Goal: Transaction & Acquisition: Obtain resource

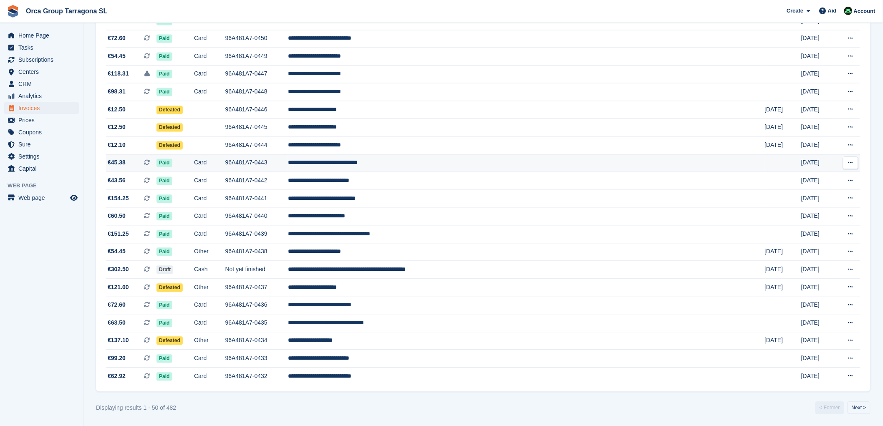
scroll to position [650, 0]
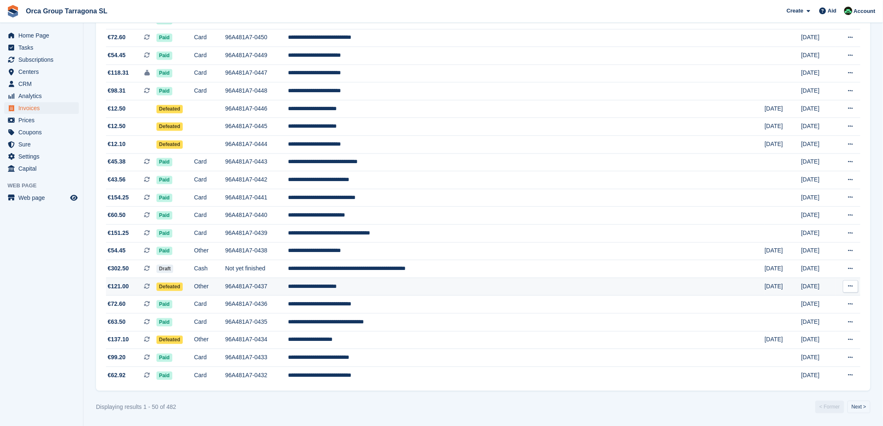
click at [855, 287] on button at bounding box center [850, 287] width 15 height 13
click at [811, 300] on font "Download PDF" at bounding box center [806, 303] width 41 height 7
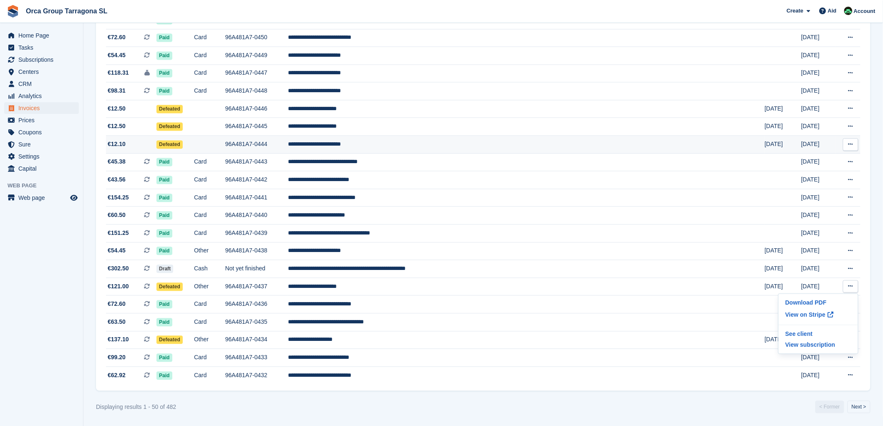
click at [854, 141] on button at bounding box center [850, 145] width 15 height 13
click at [800, 159] on font "Download PDF" at bounding box center [806, 161] width 41 height 7
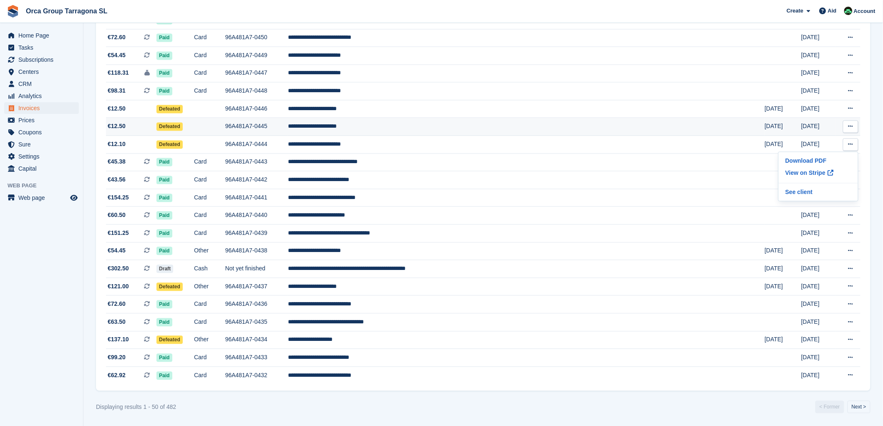
click at [852, 124] on icon at bounding box center [851, 126] width 5 height 5
click at [854, 122] on button at bounding box center [850, 127] width 15 height 13
click at [823, 140] on font "Download PDF" at bounding box center [806, 143] width 41 height 7
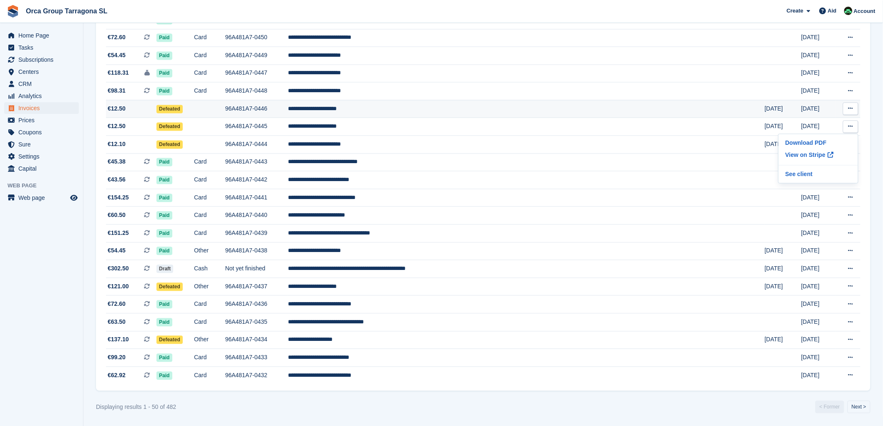
click at [850, 107] on icon at bounding box center [851, 108] width 5 height 5
click at [852, 107] on icon at bounding box center [851, 108] width 5 height 5
click at [814, 122] on font "Download PDF" at bounding box center [806, 125] width 41 height 7
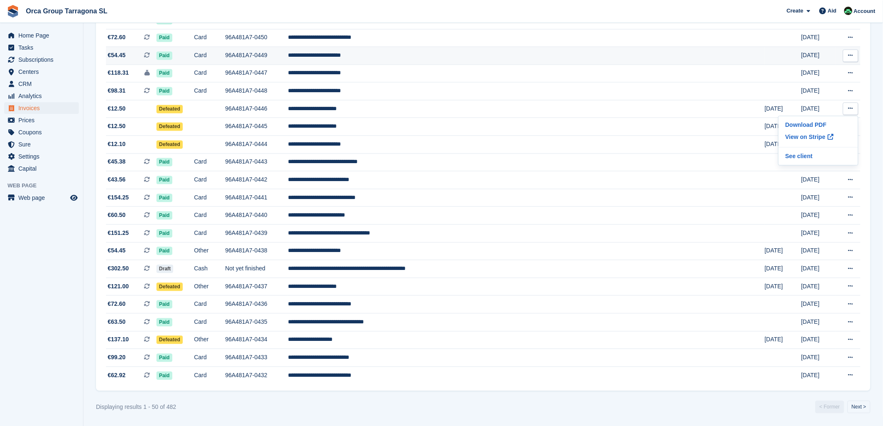
click at [854, 52] on button at bounding box center [850, 56] width 15 height 13
click at [787, 69] on font "Download PDF" at bounding box center [806, 72] width 41 height 7
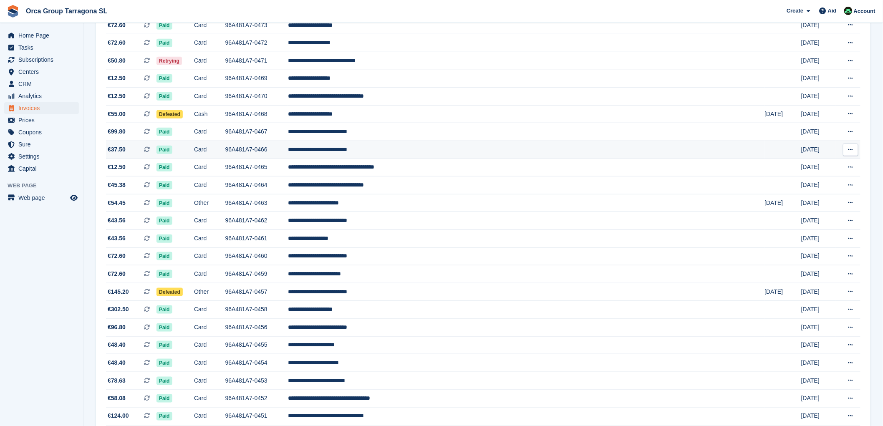
scroll to position [233, 0]
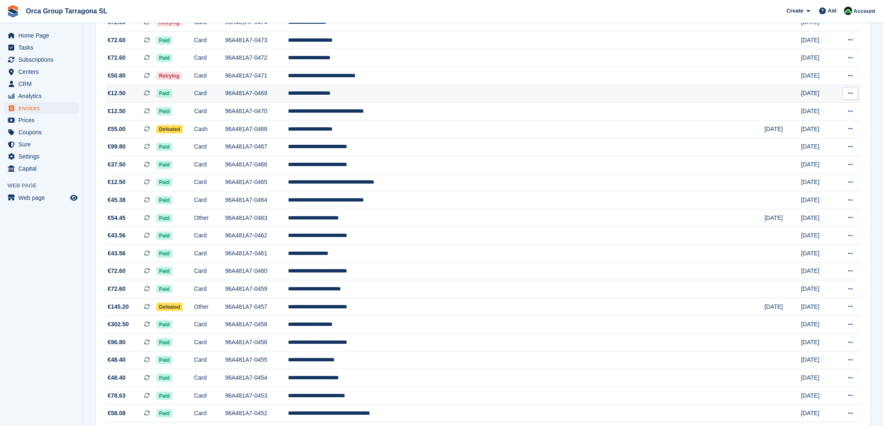
click at [849, 94] on icon at bounding box center [851, 93] width 5 height 5
click at [793, 110] on font "Download PDF" at bounding box center [806, 109] width 41 height 7
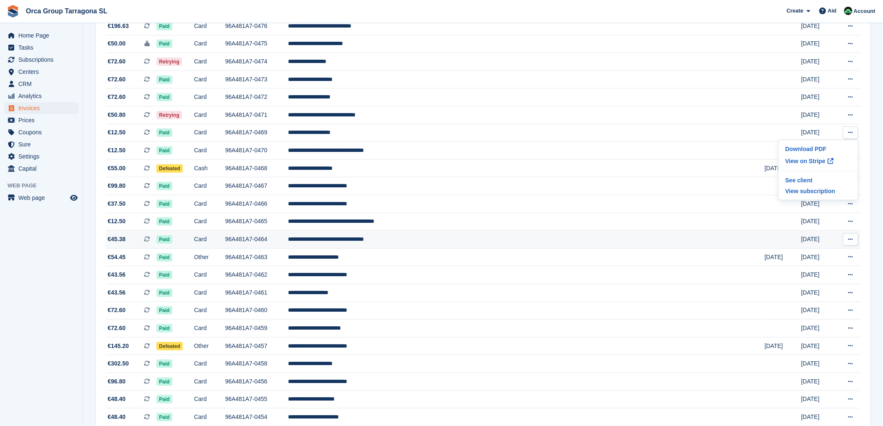
scroll to position [140, 0]
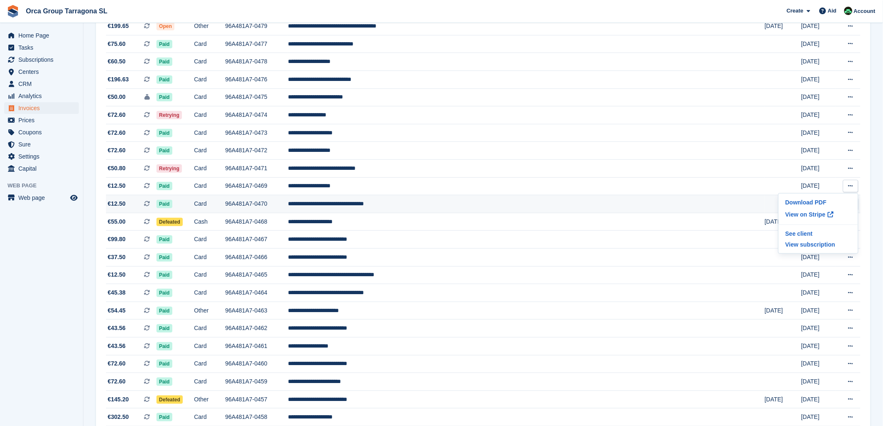
click at [765, 202] on td at bounding box center [783, 204] width 37 height 18
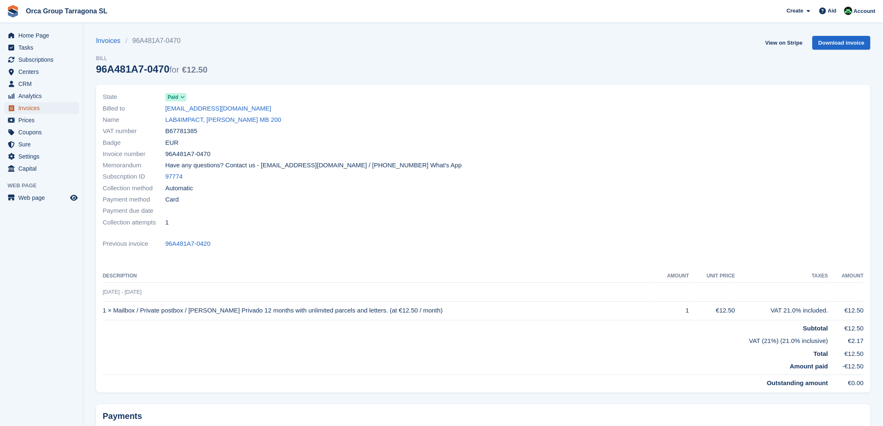
click at [27, 109] on font "Invoices" at bounding box center [28, 108] width 21 height 7
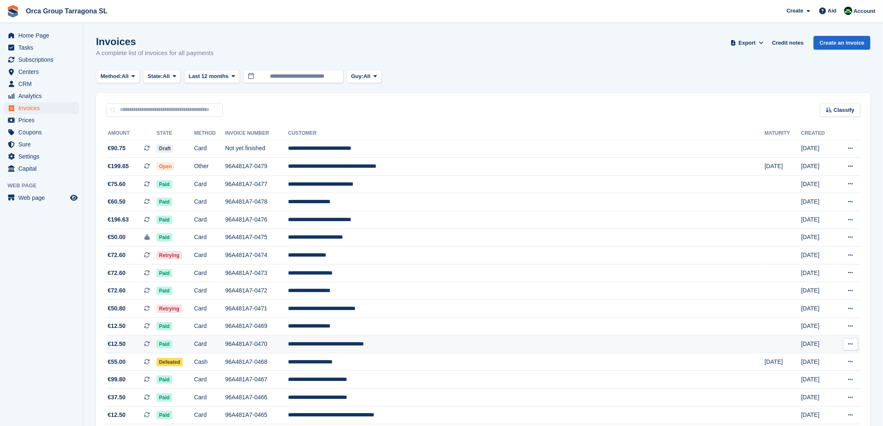
click at [851, 347] on icon at bounding box center [851, 343] width 5 height 5
click at [802, 362] on font "Download PDF" at bounding box center [806, 360] width 41 height 7
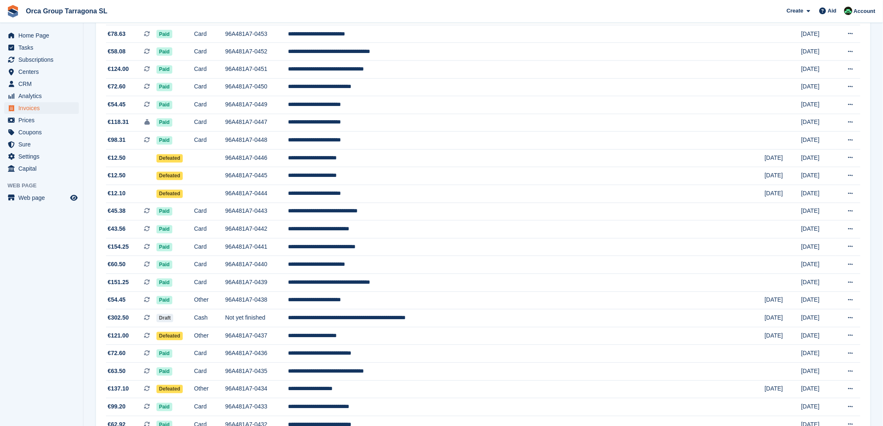
scroll to position [650, 0]
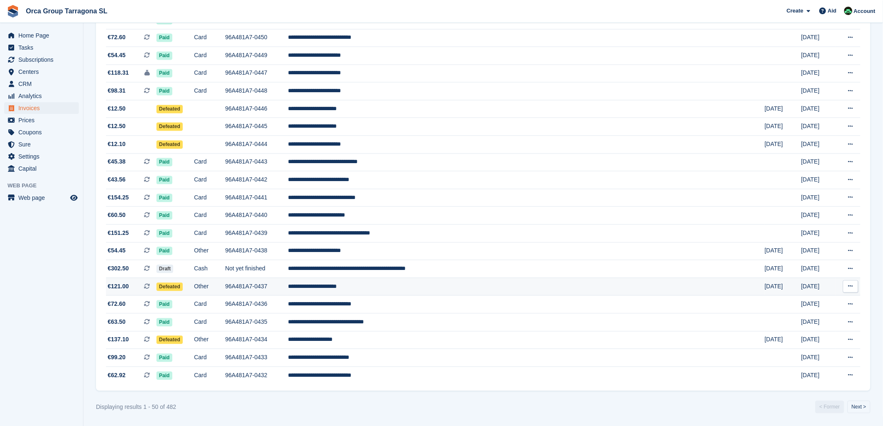
click at [850, 285] on icon at bounding box center [851, 286] width 5 height 5
click at [802, 303] on font "Download PDF" at bounding box center [806, 303] width 41 height 7
click at [35, 106] on font "Invoices" at bounding box center [28, 108] width 21 height 7
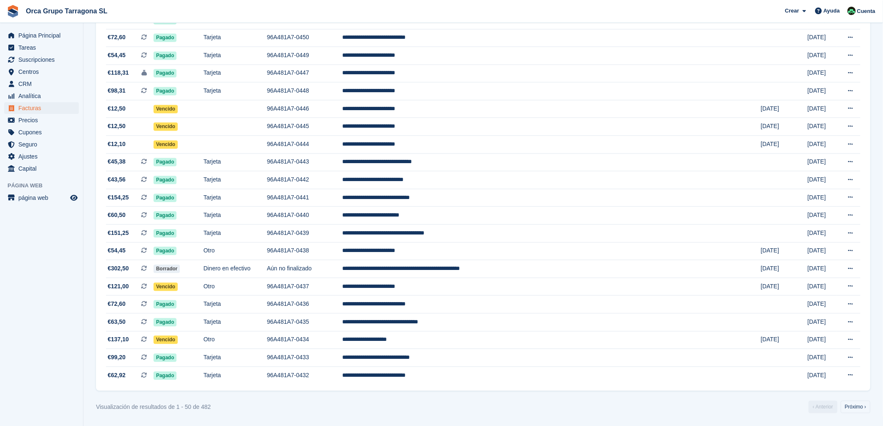
scroll to position [0, 0]
